Goal: Task Accomplishment & Management: Manage account settings

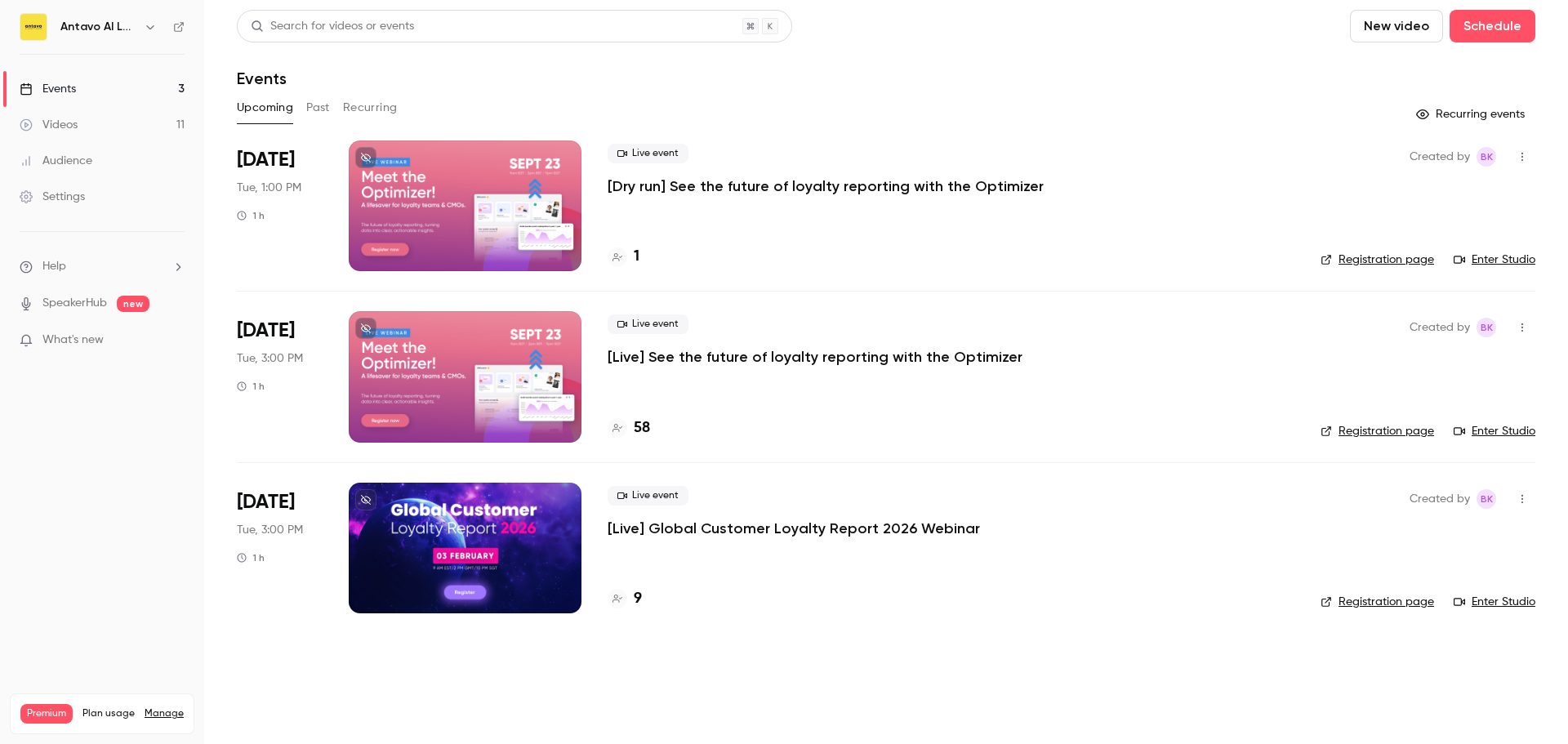
click at [751, 354] on p "[Live] See the future of loyalty reporting with the Optimizer" at bounding box center [814, 357] width 415 height 20
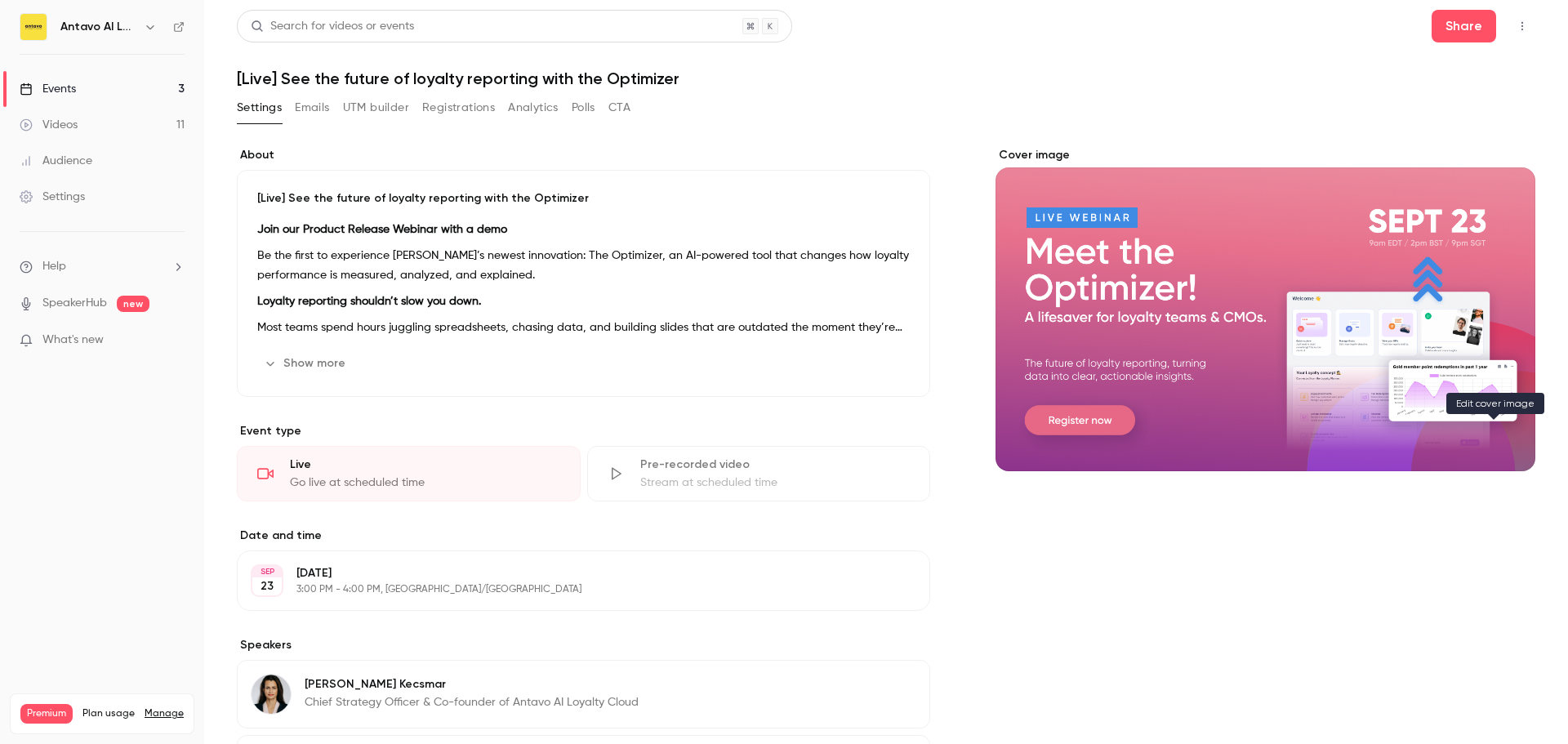
click at [1498, 435] on icon "Cover image" at bounding box center [1506, 442] width 18 height 13
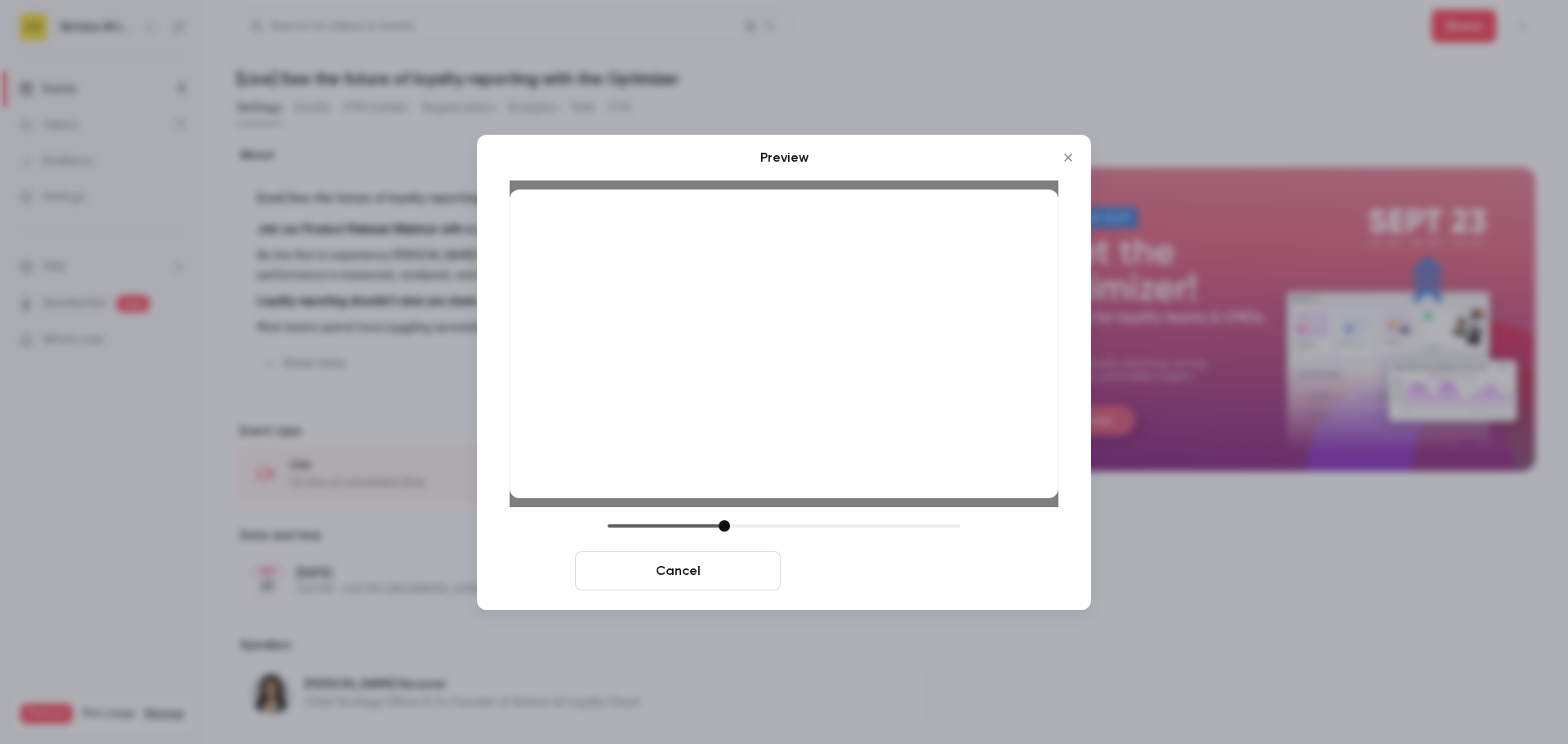
click at [937, 571] on button "Save cover" at bounding box center [890, 571] width 206 height 39
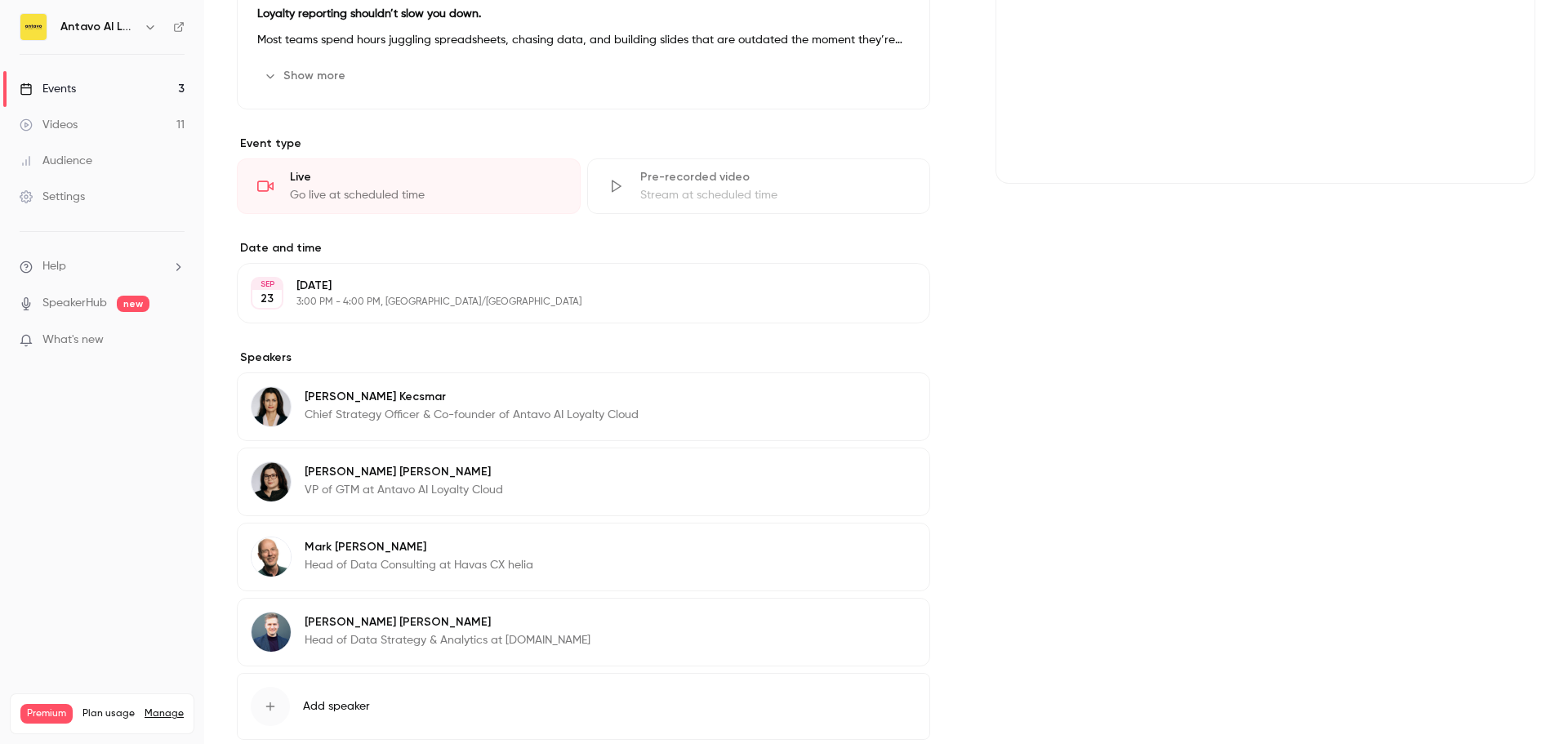
scroll to position [139, 0]
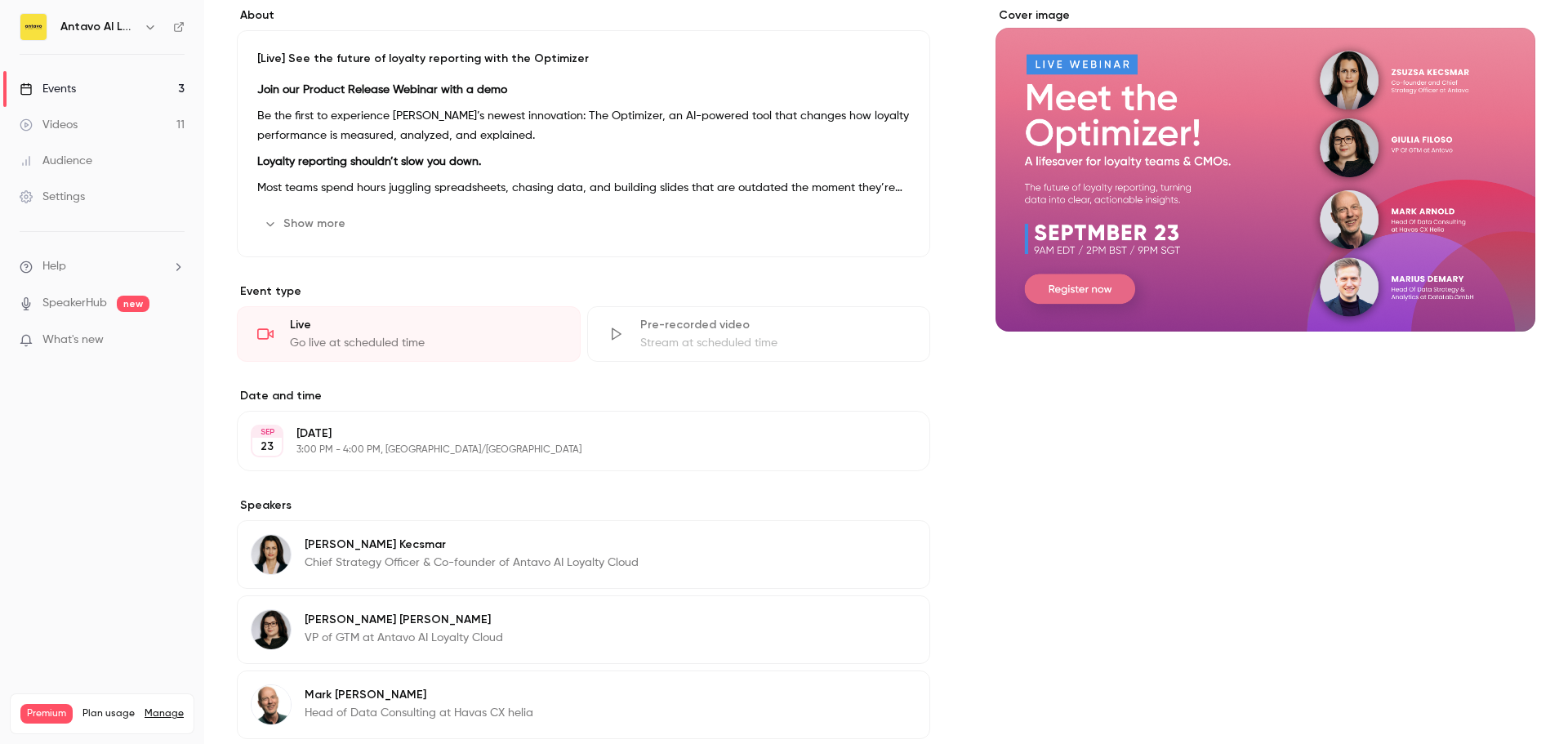
click at [85, 86] on link "Events 3" at bounding box center [102, 89] width 204 height 36
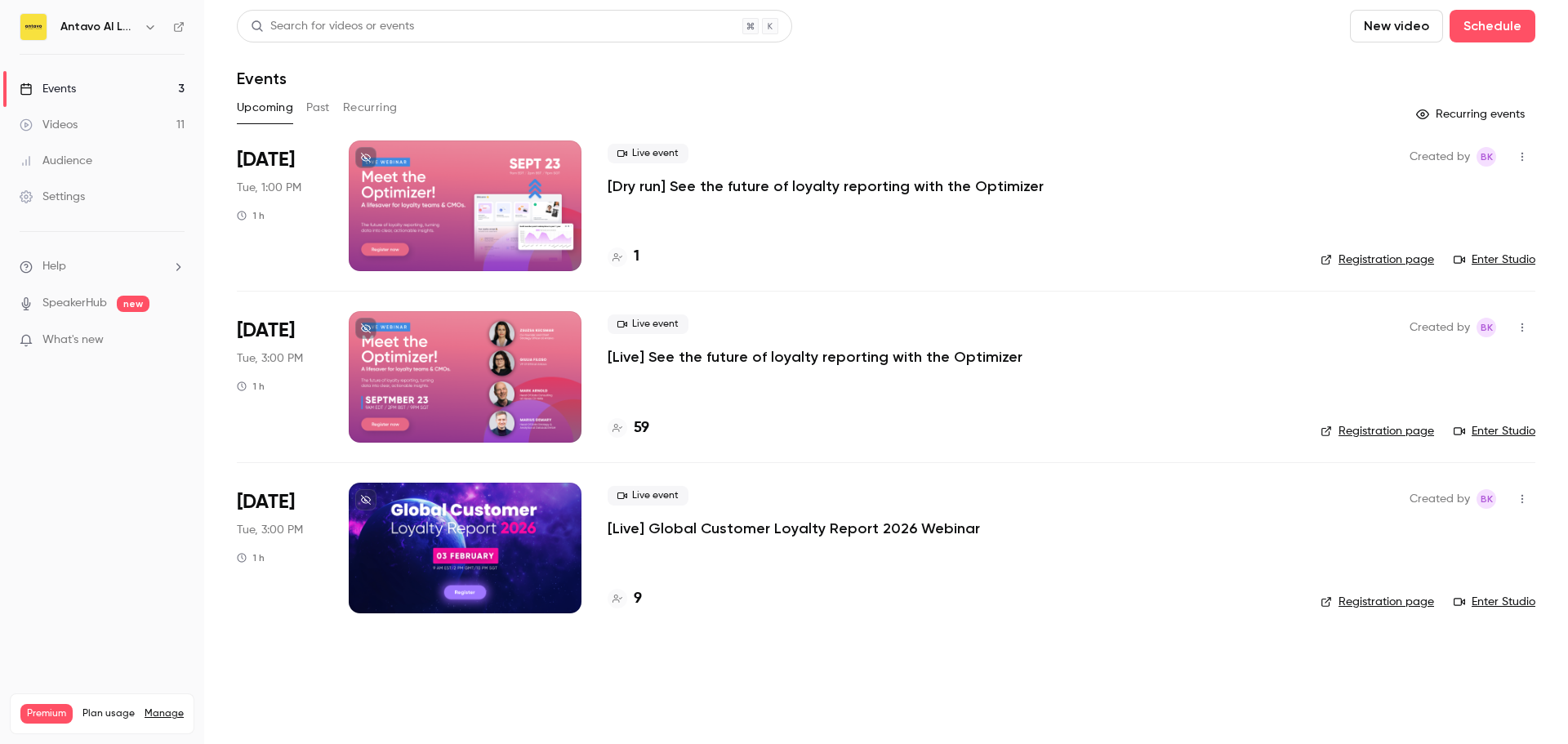
click at [857, 182] on p "[Dry run] See the future of loyalty reporting with the Optimizer" at bounding box center [826, 185] width 436 height 20
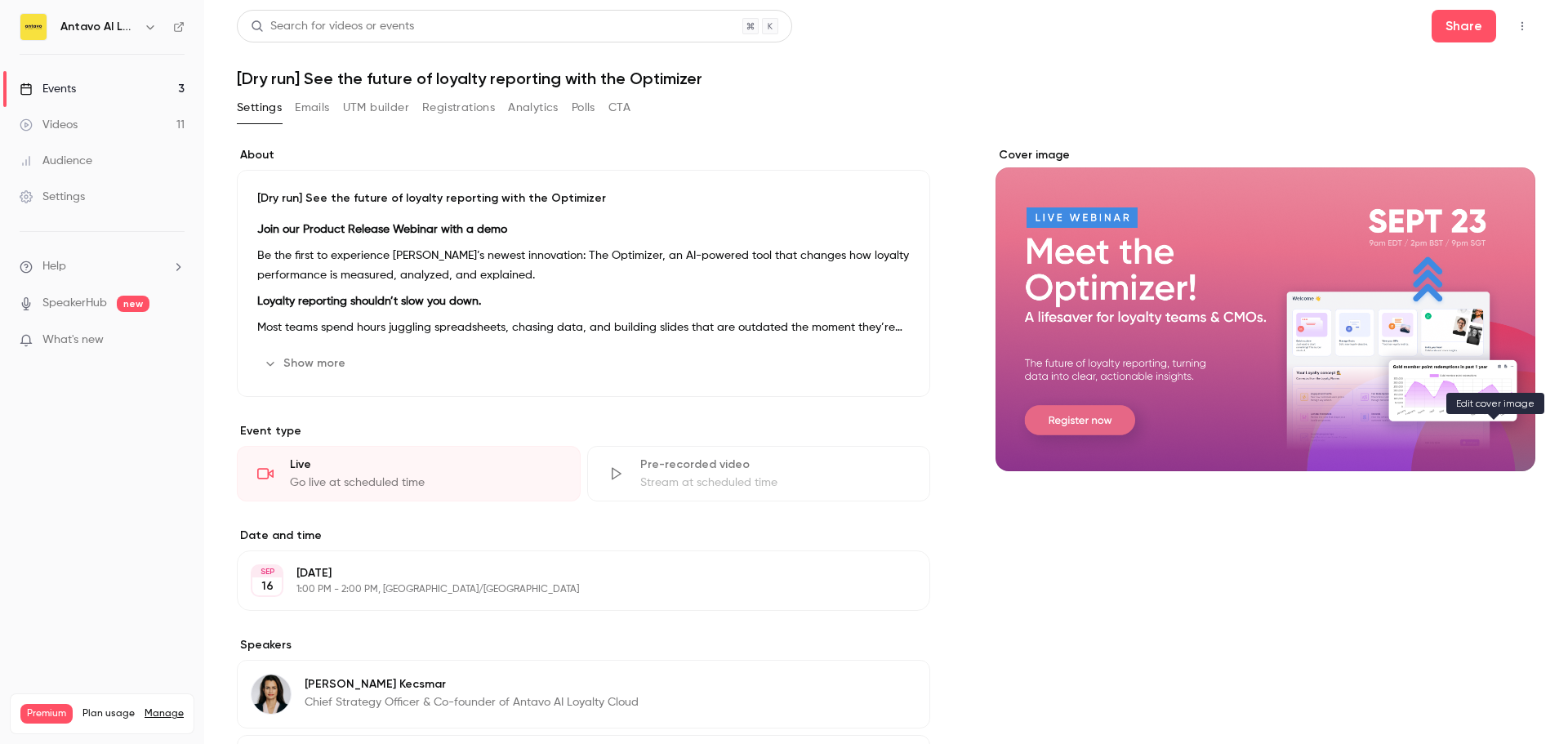
click at [1501, 437] on icon "Cover image" at bounding box center [1505, 441] width 10 height 10
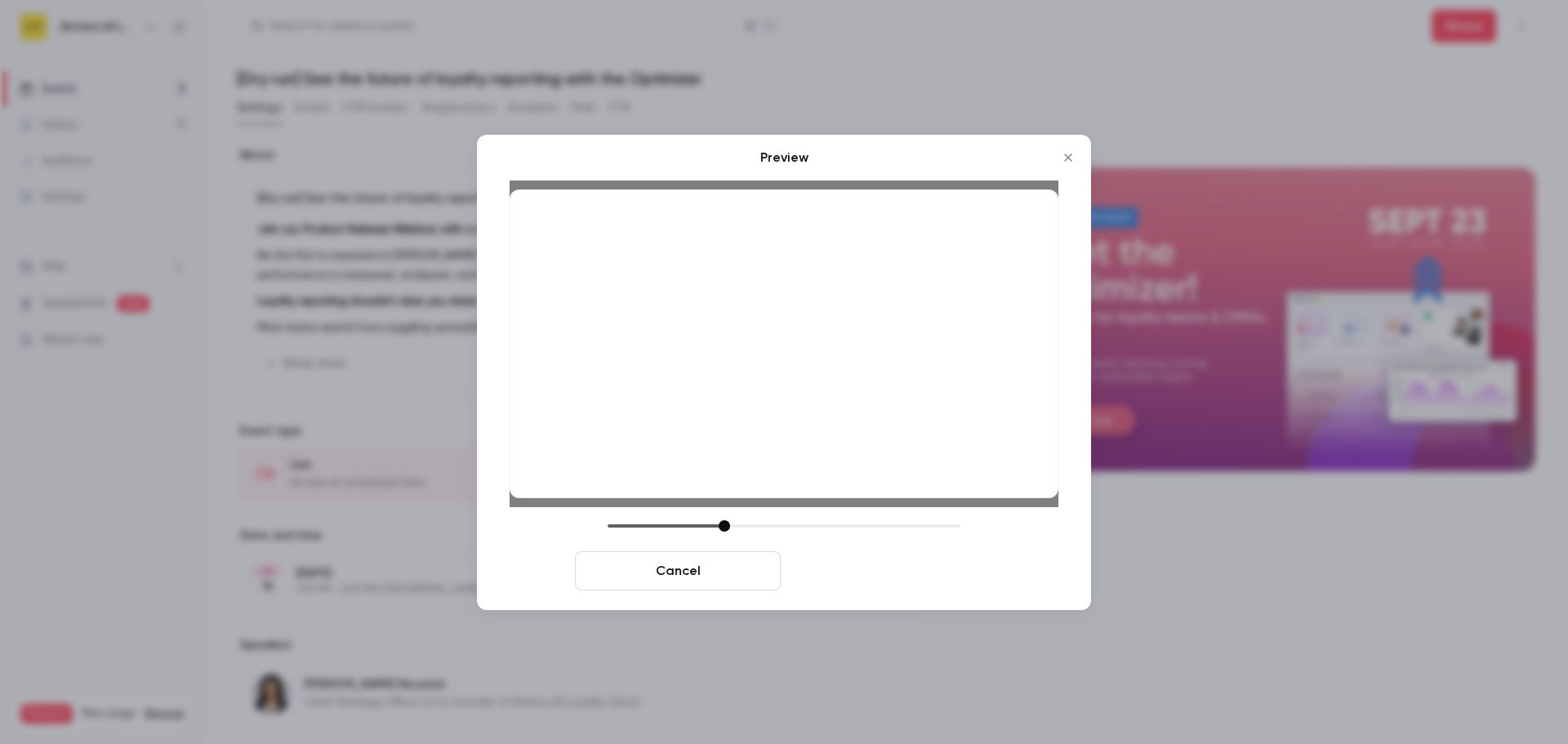
click at [936, 567] on button "Save cover" at bounding box center [890, 571] width 206 height 39
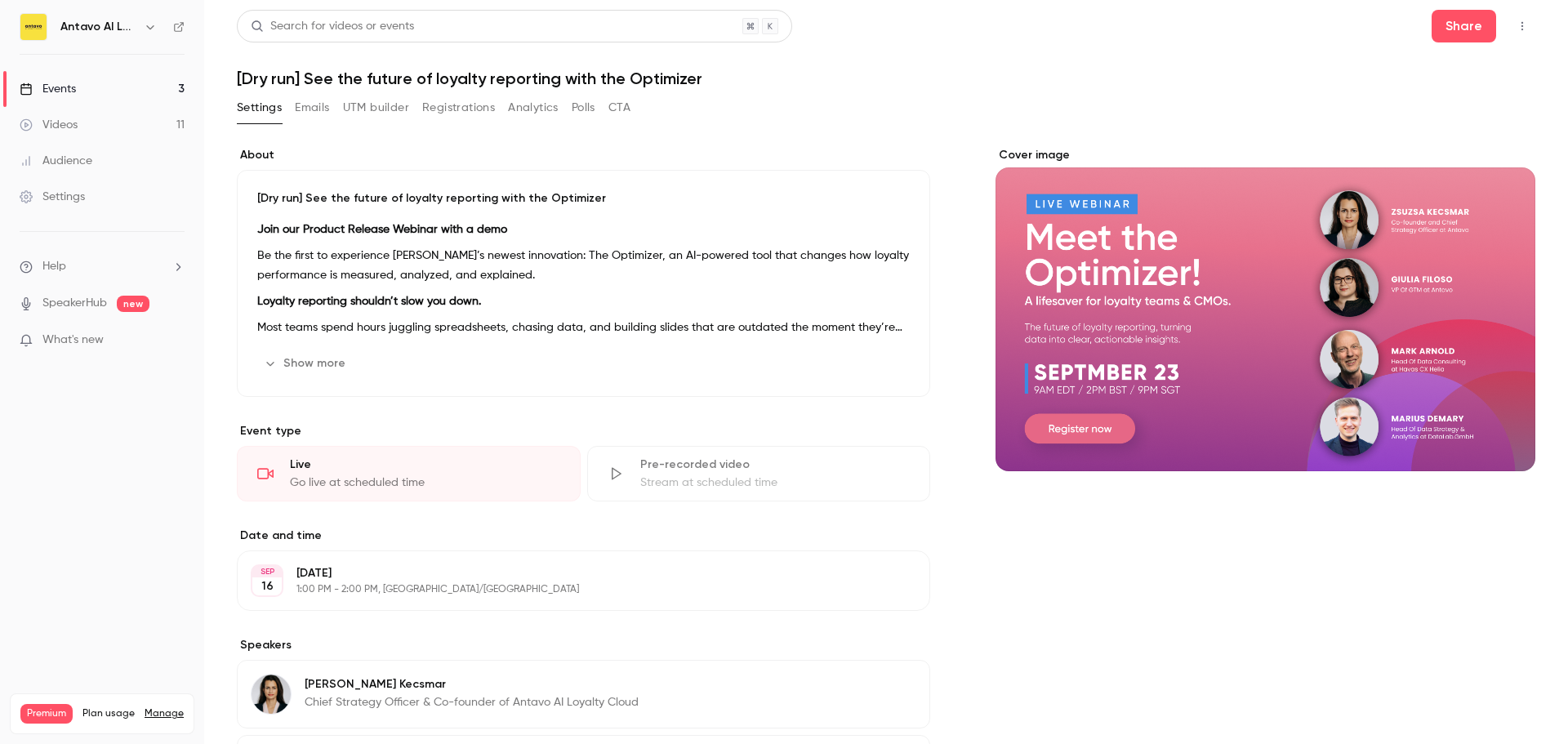
click at [54, 81] on div "Events" at bounding box center [48, 88] width 56 height 16
